Goal: Information Seeking & Learning: Learn about a topic

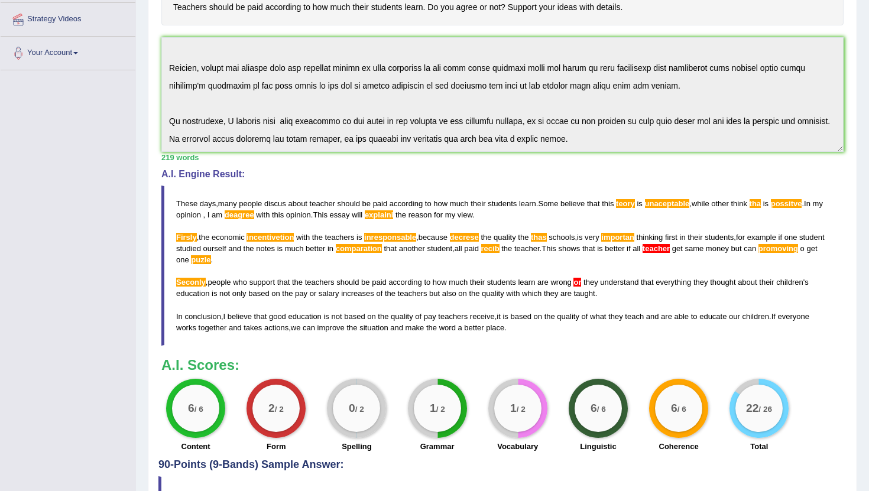
scroll to position [223, 0]
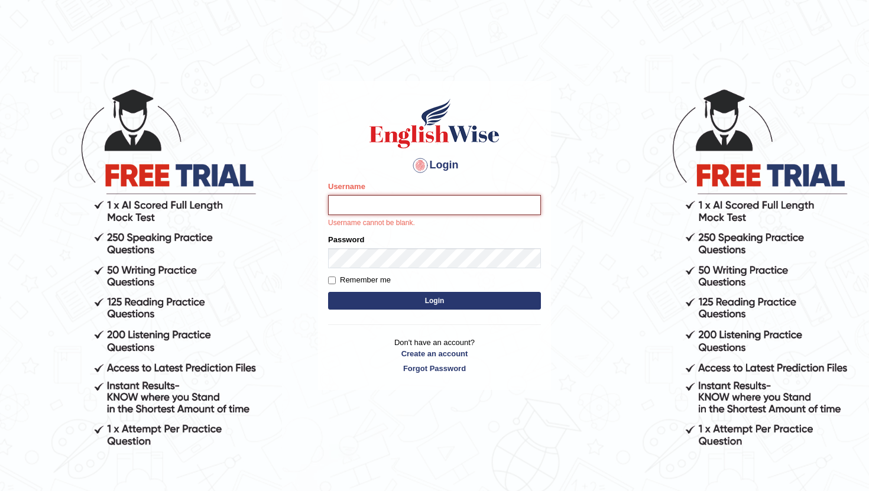
type input "RaulFelipe"
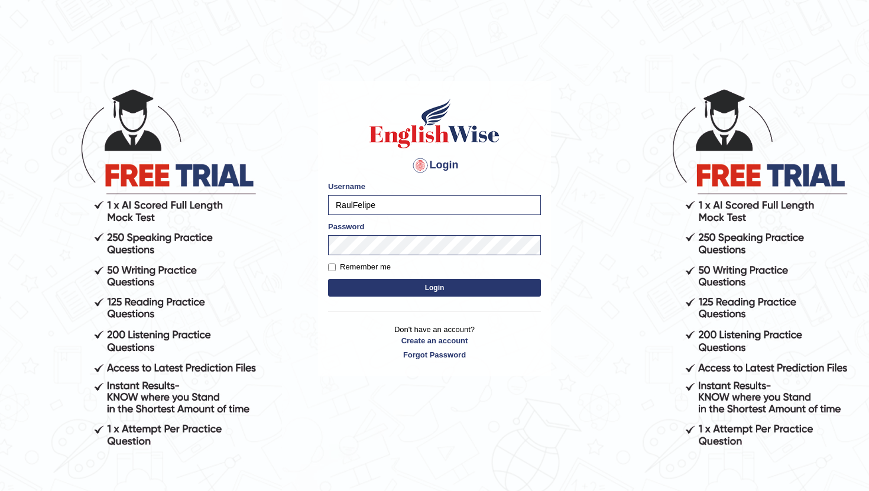
click at [416, 291] on button "Login" at bounding box center [434, 288] width 213 height 18
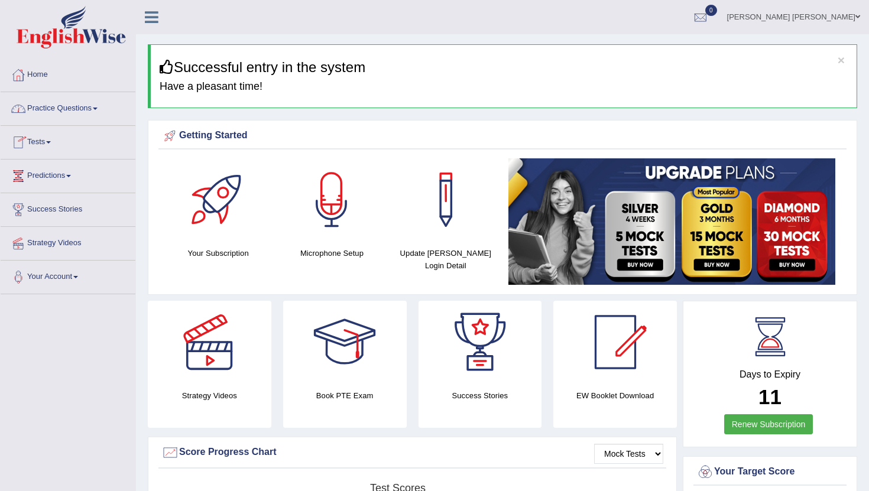
click at [99, 108] on link "Practice Questions" at bounding box center [68, 107] width 135 height 30
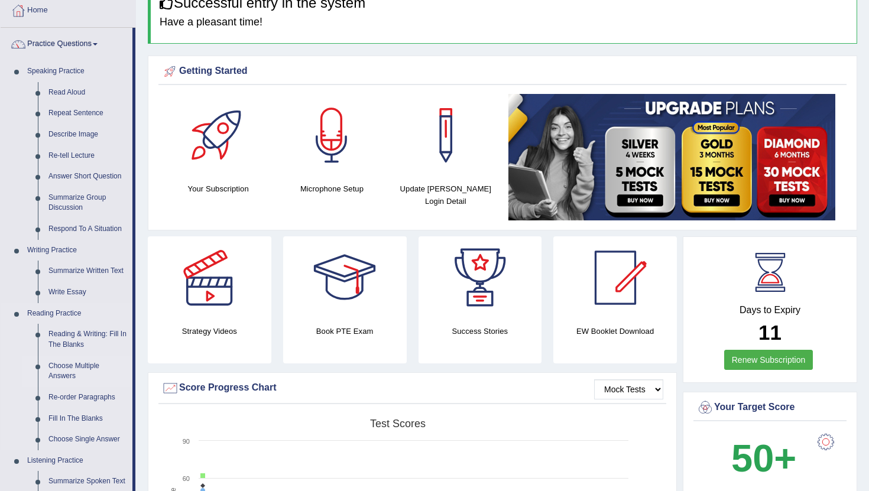
scroll to position [64, 0]
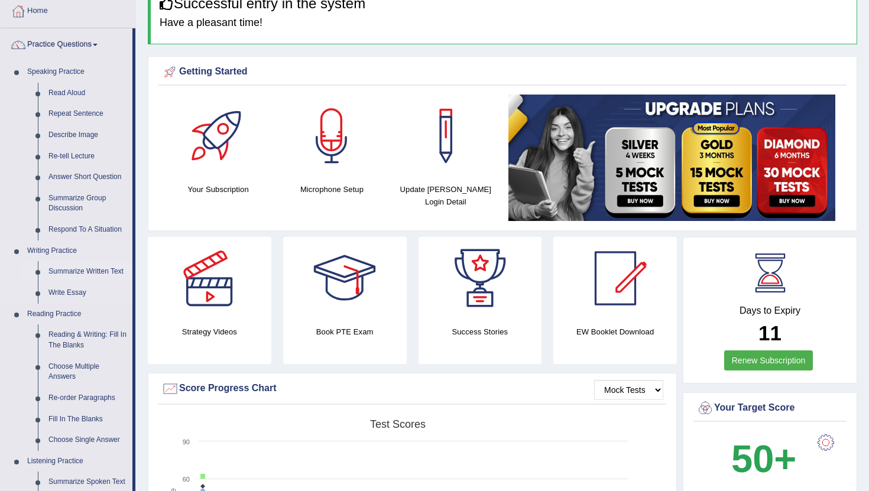
click at [106, 272] on link "Summarize Written Text" at bounding box center [87, 271] width 89 height 21
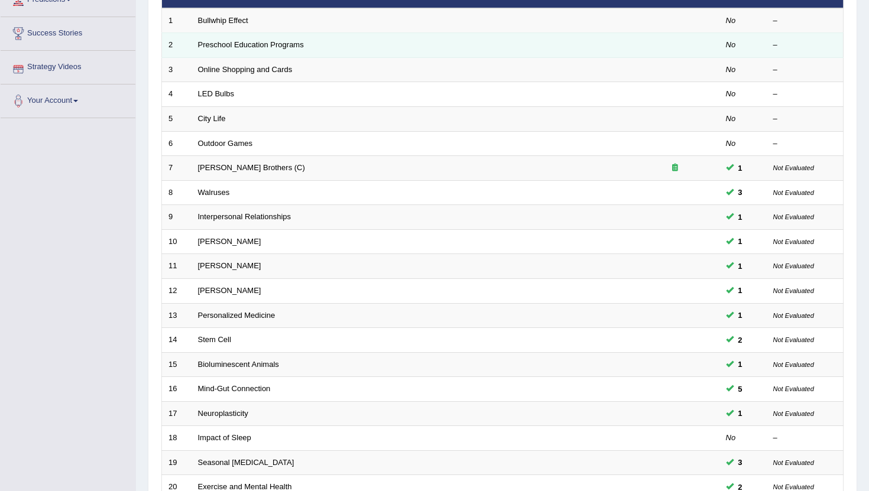
scroll to position [291, 0]
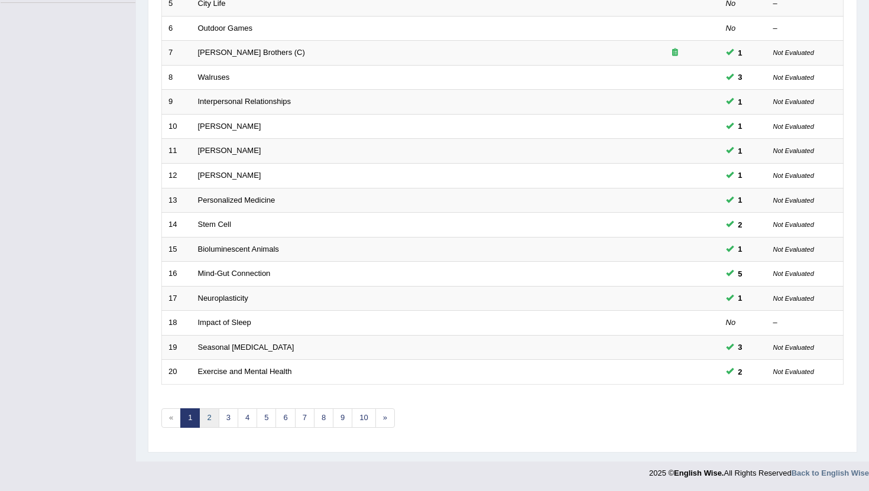
click at [207, 426] on link "2" at bounding box center [209, 418] width 20 height 20
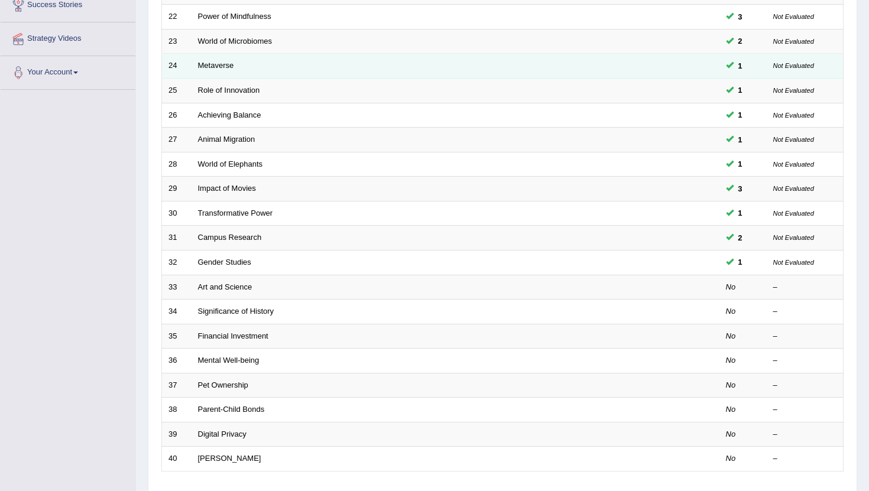
scroll to position [214, 0]
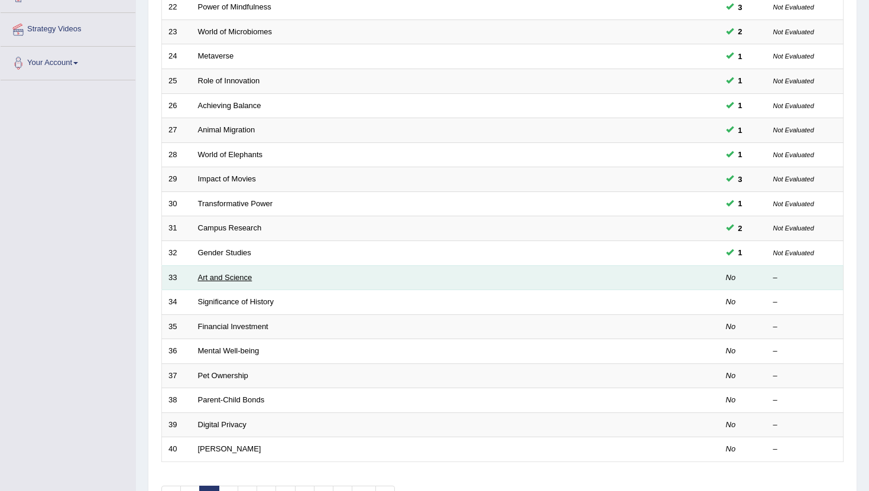
click at [219, 277] on link "Art and Science" at bounding box center [225, 277] width 54 height 9
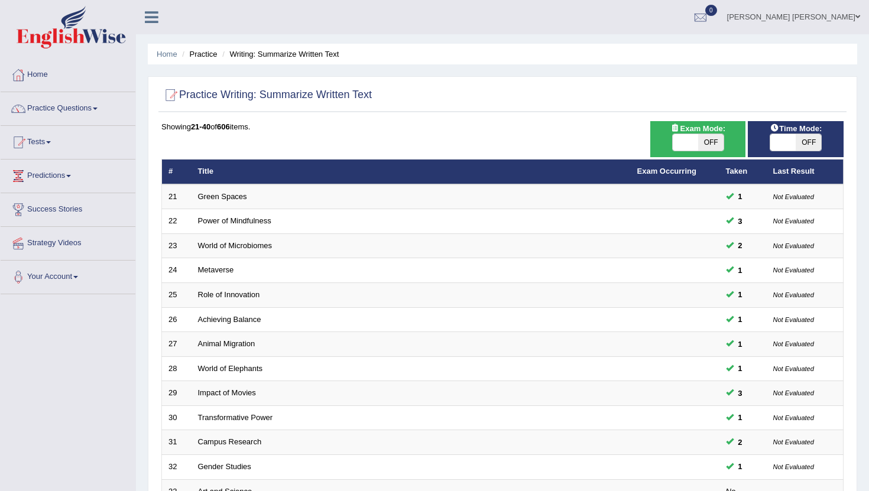
click at [703, 145] on span "OFF" at bounding box center [710, 142] width 25 height 17
checkbox input "true"
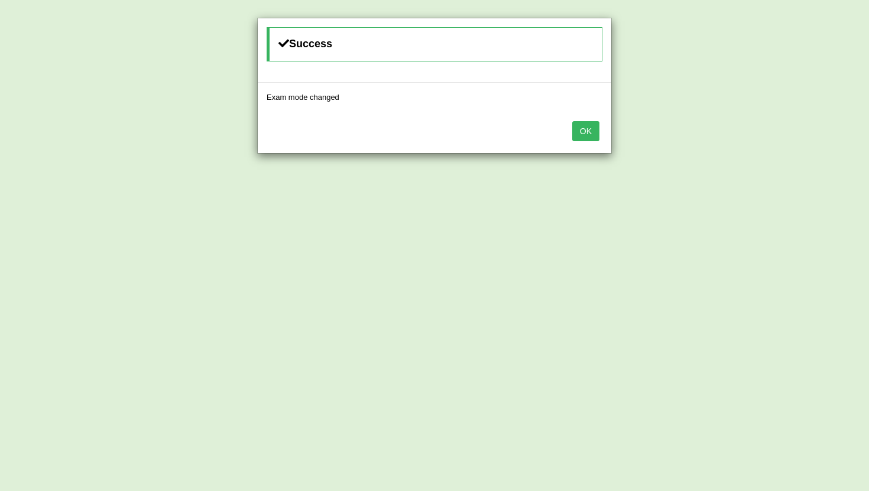
click at [592, 130] on button "OK" at bounding box center [585, 131] width 27 height 20
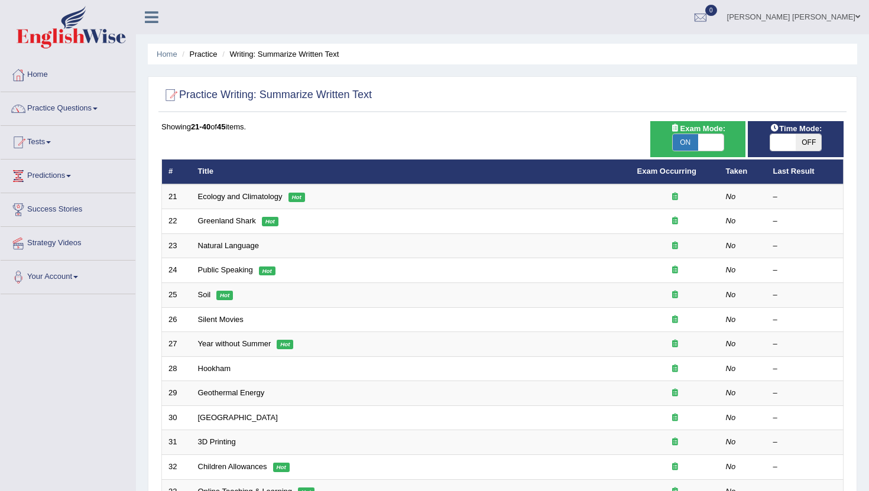
click at [810, 144] on span "OFF" at bounding box center [808, 142] width 25 height 17
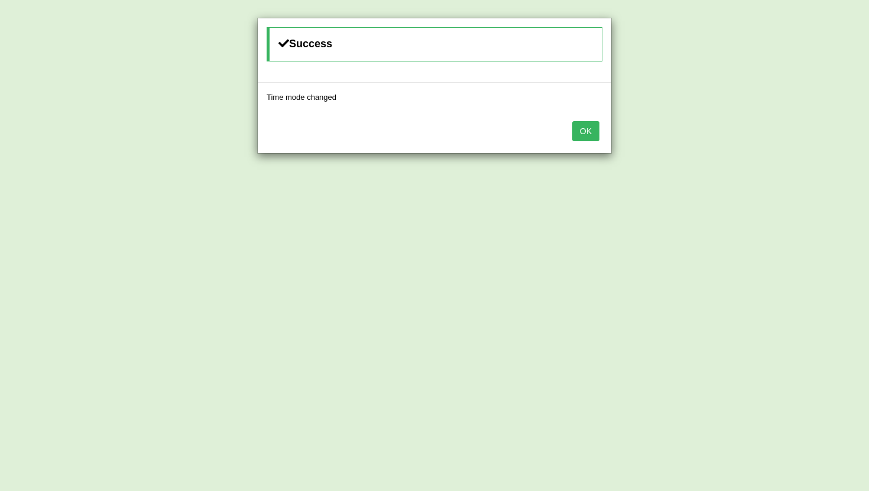
click at [590, 132] on button "OK" at bounding box center [585, 131] width 27 height 20
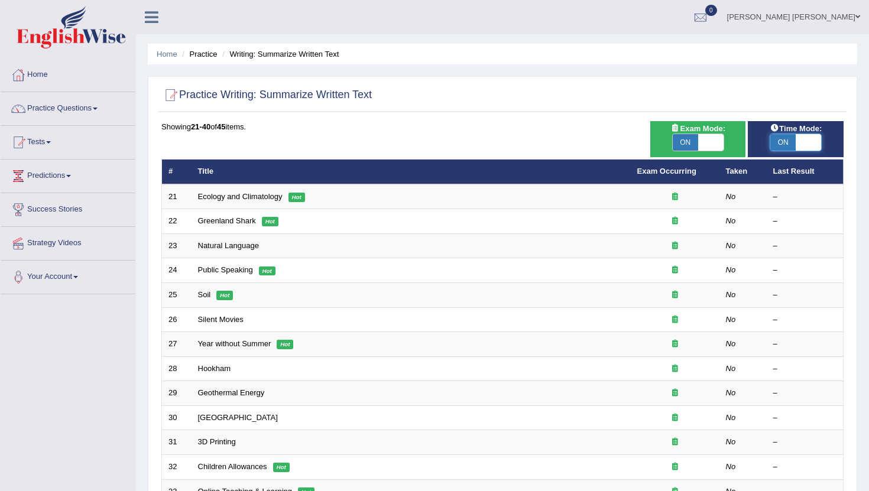
click at [811, 146] on span at bounding box center [808, 142] width 25 height 17
checkbox input "false"
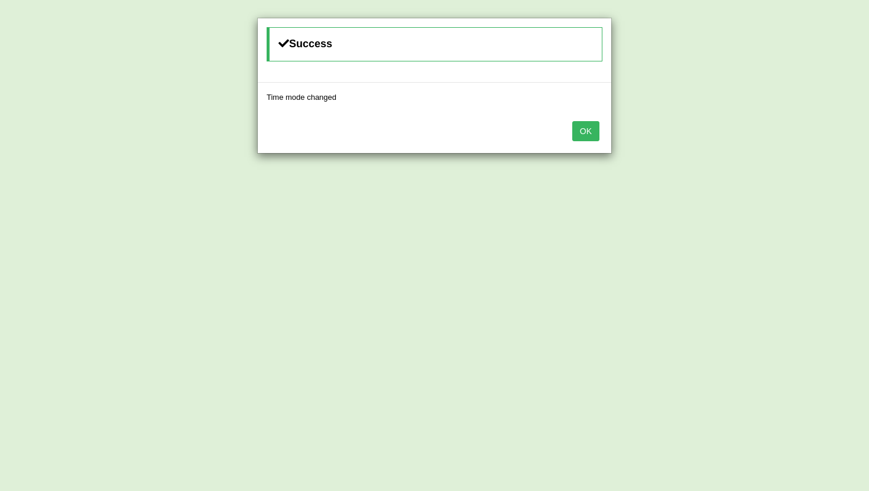
click at [585, 137] on button "OK" at bounding box center [585, 131] width 27 height 20
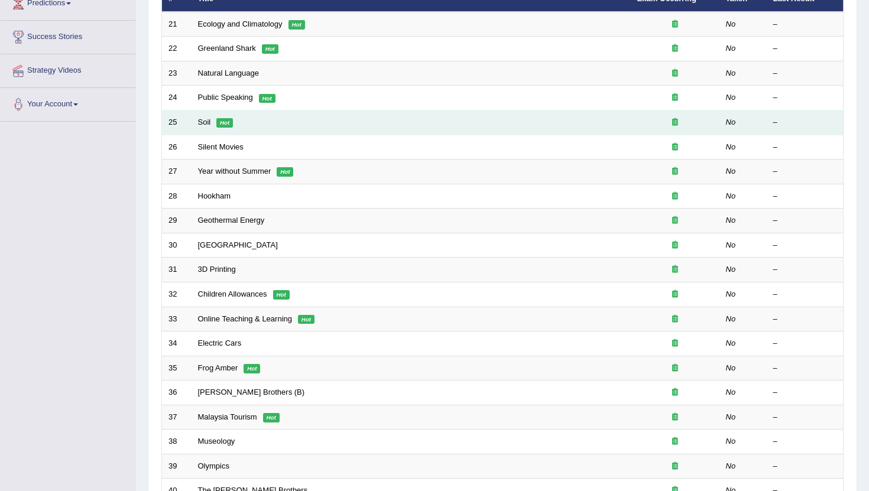
scroll to position [291, 0]
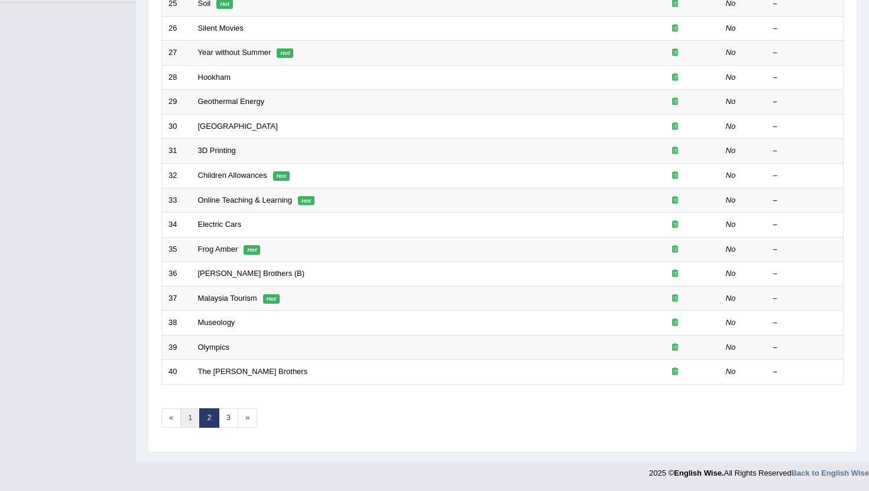
click at [188, 418] on link "1" at bounding box center [190, 418] width 20 height 20
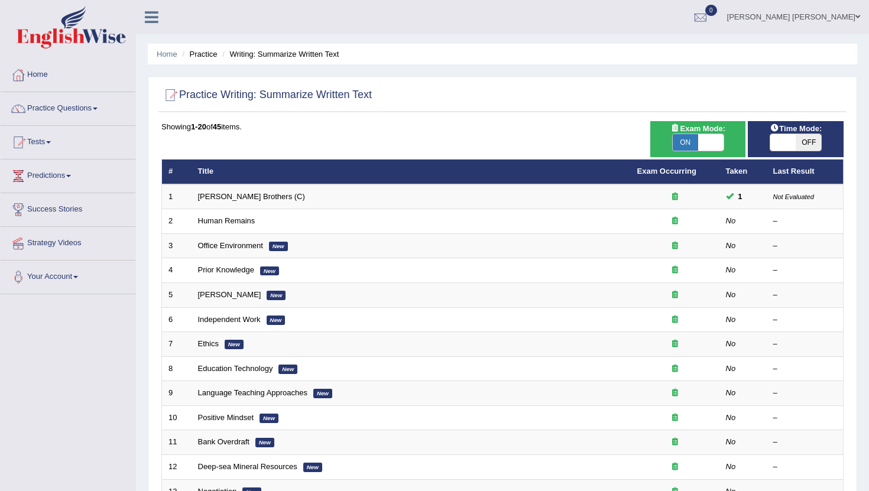
click at [706, 141] on span at bounding box center [710, 142] width 25 height 17
checkbox input "false"
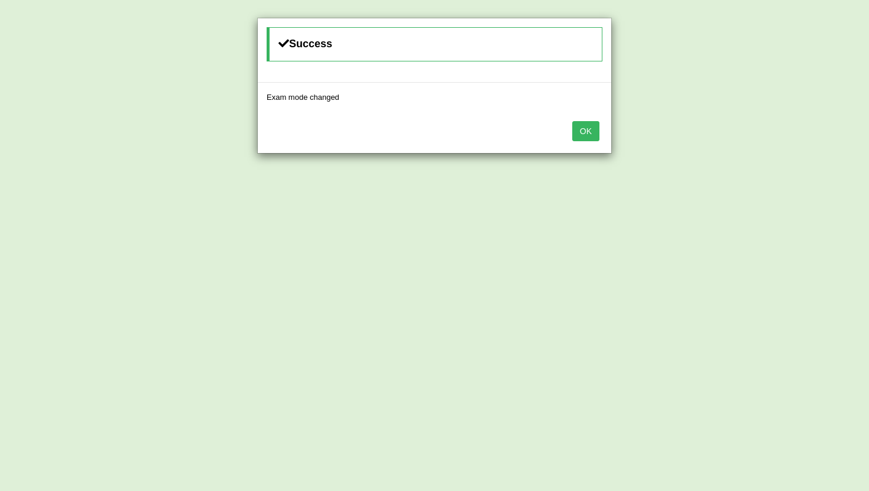
click at [586, 133] on button "OK" at bounding box center [585, 131] width 27 height 20
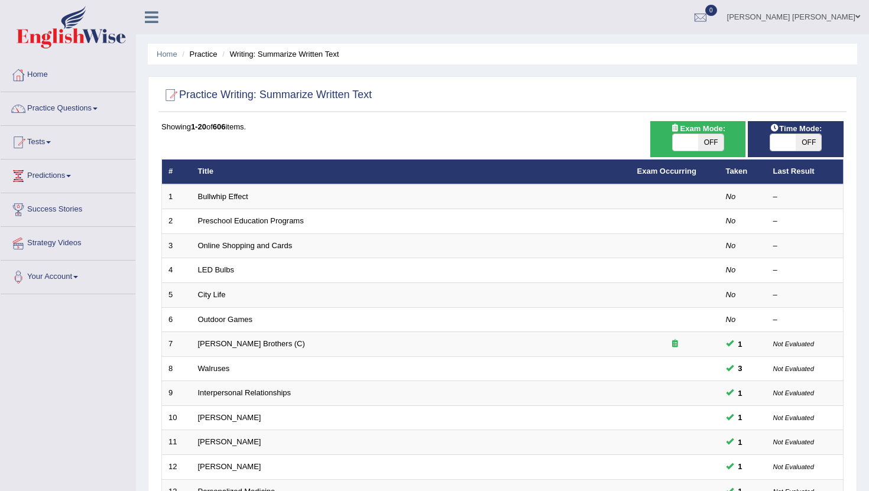
click at [708, 143] on span "OFF" at bounding box center [710, 142] width 25 height 17
checkbox input "true"
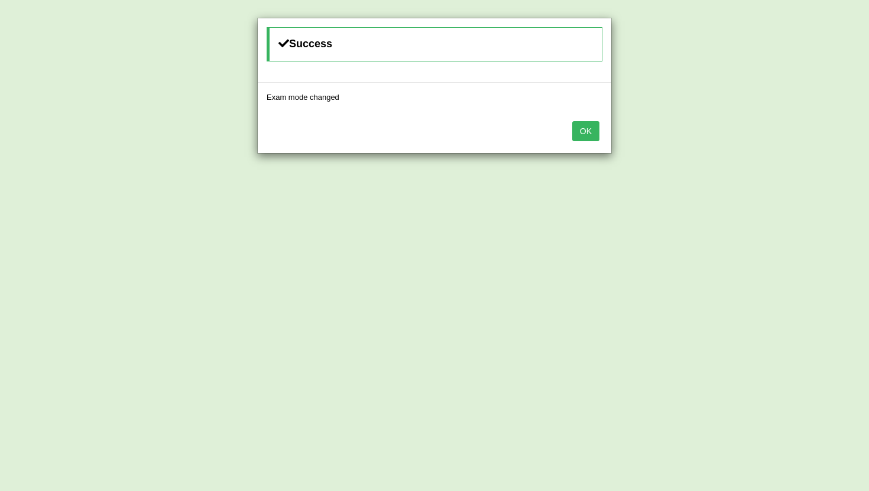
click at [580, 134] on button "OK" at bounding box center [585, 131] width 27 height 20
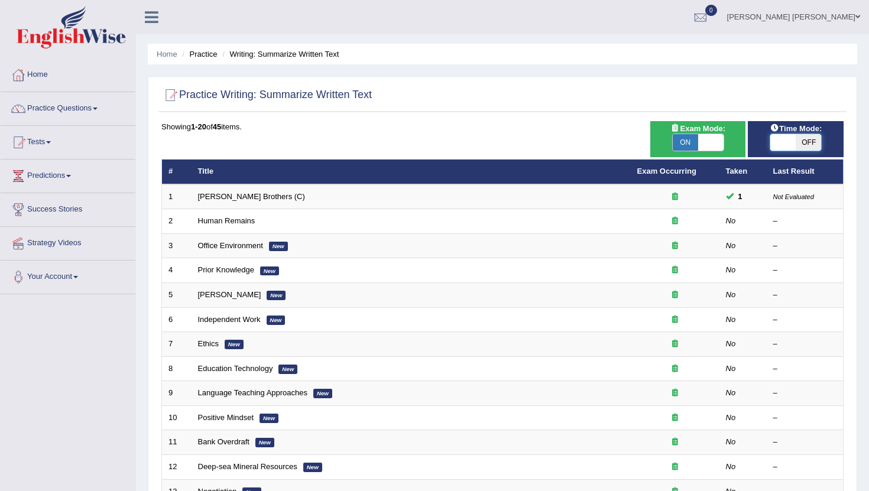
click at [795, 138] on span at bounding box center [782, 142] width 25 height 17
checkbox input "true"
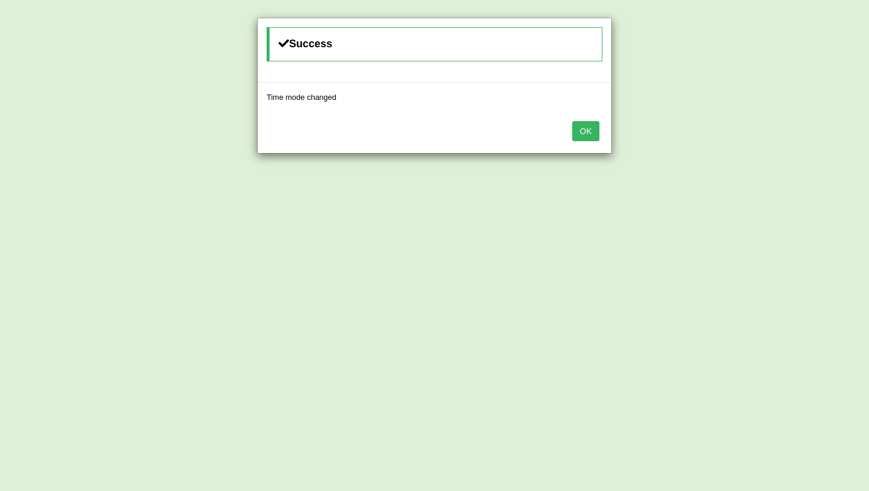
click at [580, 124] on button "OK" at bounding box center [585, 131] width 27 height 20
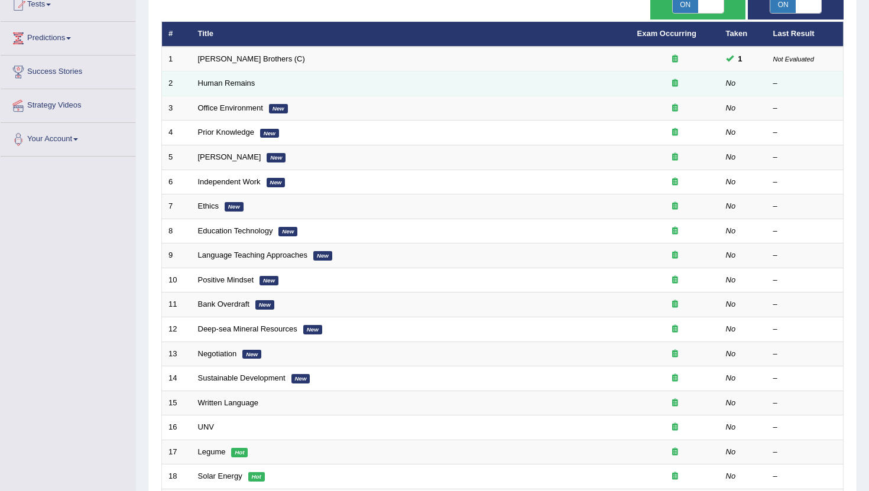
scroll to position [291, 0]
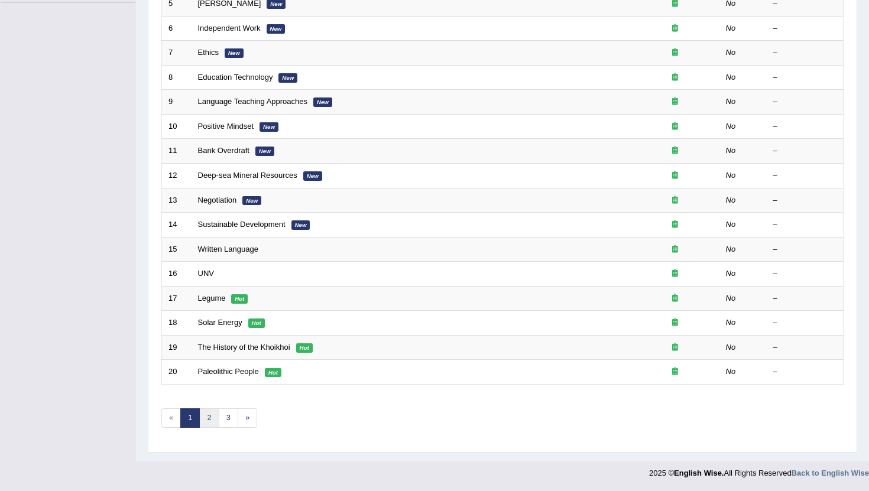
click at [206, 424] on link "2" at bounding box center [209, 418] width 20 height 20
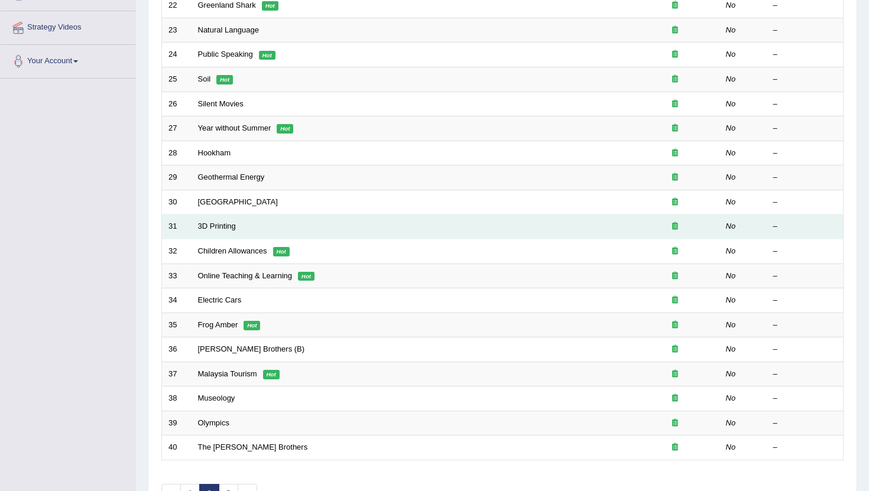
scroll to position [213, 0]
